Goal: Task Accomplishment & Management: Manage account settings

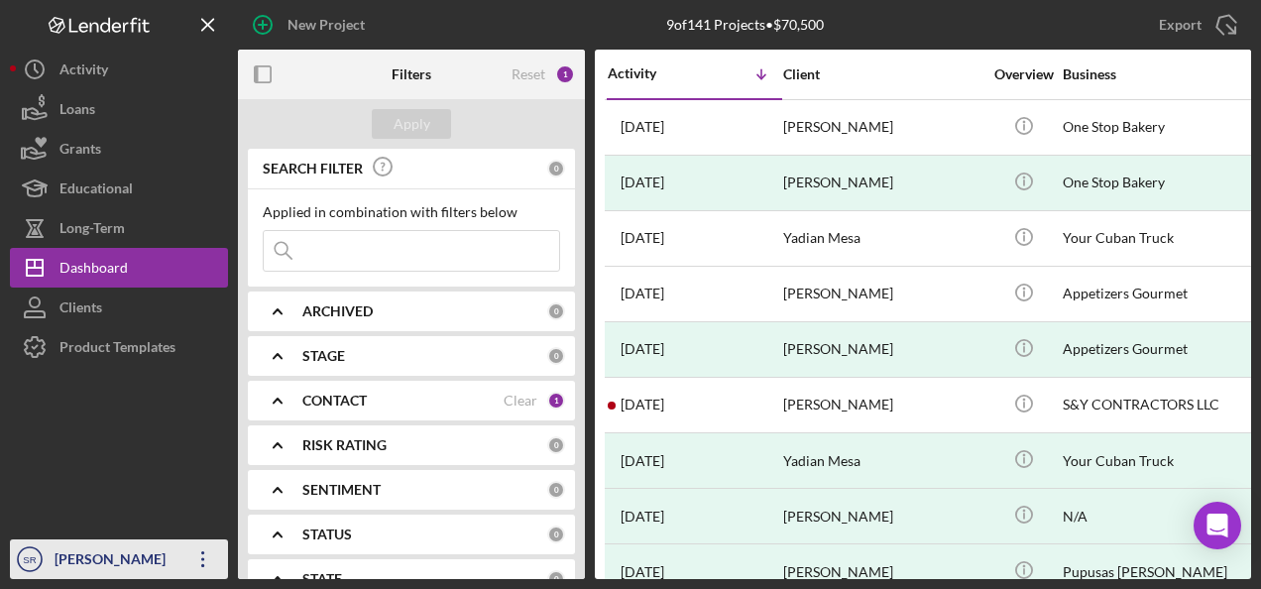
click at [148, 564] on div "[PERSON_NAME]" at bounding box center [114, 561] width 129 height 45
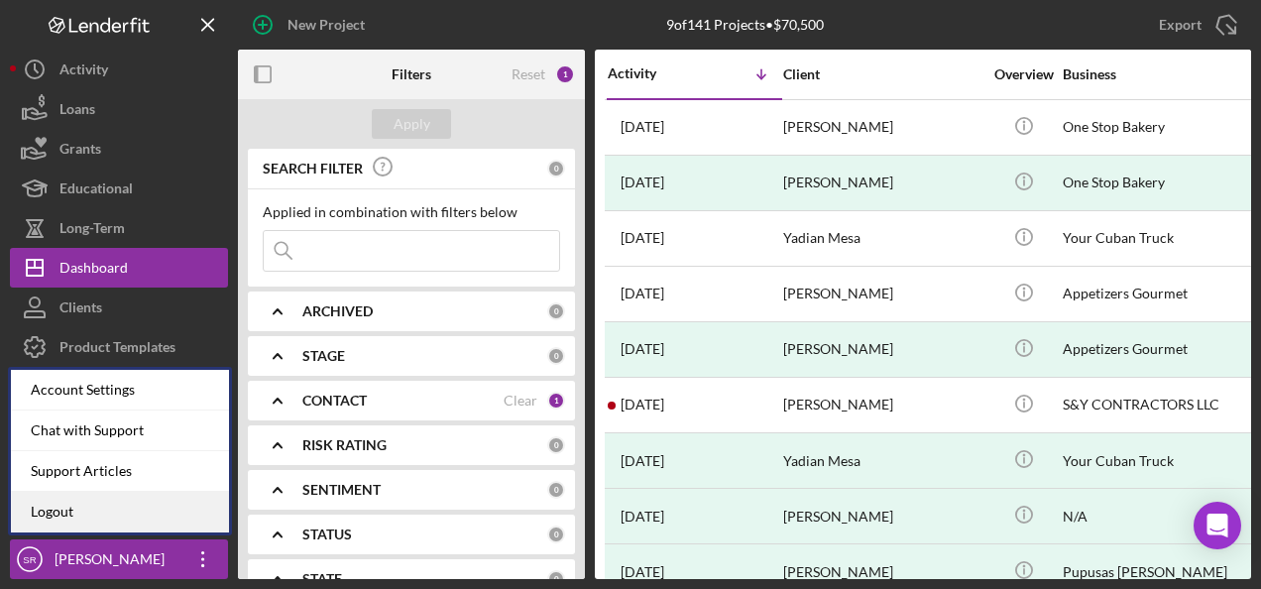
click at [142, 498] on link "Logout" at bounding box center [120, 512] width 218 height 41
